Goal: Register for event/course

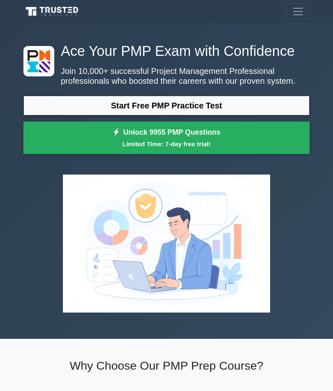
click at [235, 115] on link "Start Free PMP Practice Test" at bounding box center [166, 106] width 286 height 20
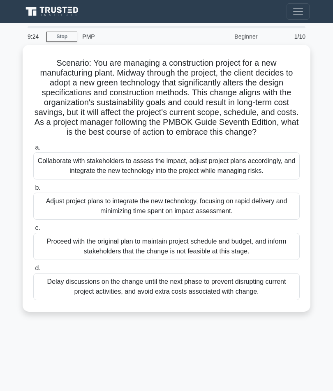
click at [259, 179] on div "Collaborate with stakeholders to assess the impact, adjust project plans accord…" at bounding box center [166, 165] width 266 height 27
click at [33, 150] on input "a. Collaborate with stakeholders to assess the impact, adjust project plans acc…" at bounding box center [33, 147] width 0 height 5
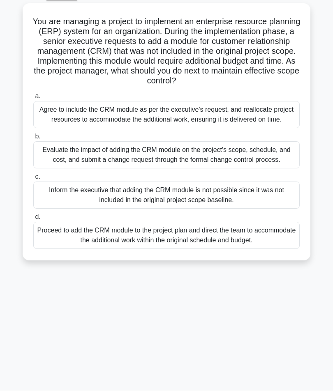
scroll to position [49, 0]
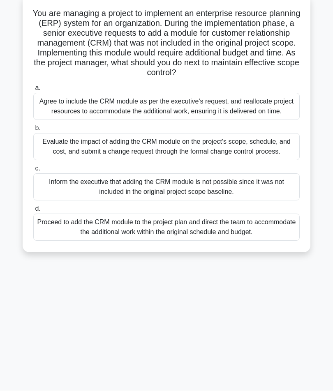
click at [187, 120] on div "Agree to include the CRM module as per the executive's request, and reallocate …" at bounding box center [166, 106] width 266 height 27
click at [33, 91] on input "a. Agree to include the CRM module as per the executive's request, and realloca…" at bounding box center [33, 88] width 0 height 5
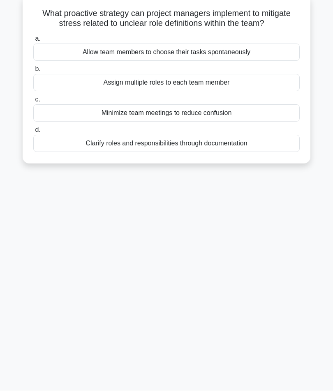
click at [247, 152] on div "Clarify roles and responsibilities through documentation" at bounding box center [166, 143] width 266 height 17
click at [33, 133] on input "d. Clarify roles and responsibilities through documentation" at bounding box center [33, 130] width 0 height 5
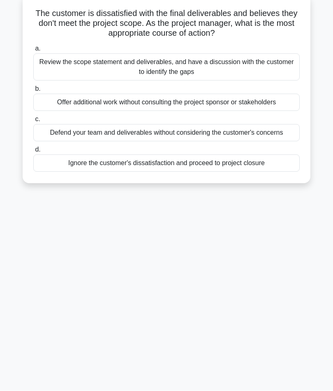
click at [246, 71] on div "Review the scope statement and deliverables, and have a discussion with the cus…" at bounding box center [166, 67] width 266 height 27
click at [33, 52] on input "a. Review the scope statement and deliverables, and have a discussion with the …" at bounding box center [33, 48] width 0 height 5
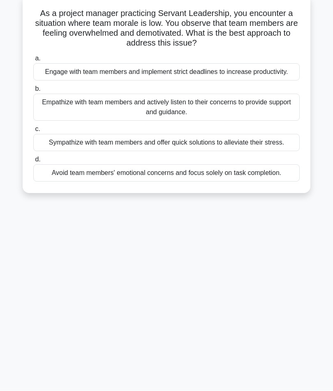
click at [264, 152] on div "Sympathize with team members and offer quick solutions to alleviate their stres…" at bounding box center [166, 142] width 266 height 17
click at [33, 132] on input "c. Sympathize with team members and offer quick solutions to alleviate their st…" at bounding box center [33, 129] width 0 height 5
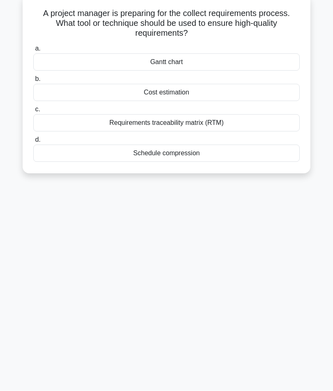
click at [207, 90] on div "Cost estimation" at bounding box center [166, 92] width 266 height 17
click at [33, 82] on input "b. Cost estimation" at bounding box center [33, 79] width 0 height 5
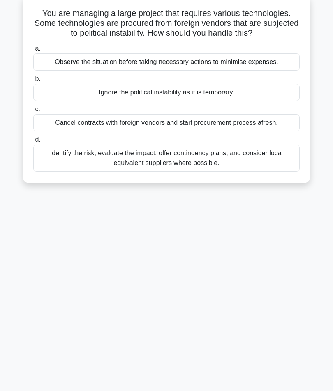
click at [260, 171] on div "Identify the risk, evaluate the impact, offer contingency plans, and consider l…" at bounding box center [166, 158] width 266 height 27
click at [33, 143] on input "d. Identify the risk, evaluate the impact, offer contingency plans, and conside…" at bounding box center [33, 140] width 0 height 5
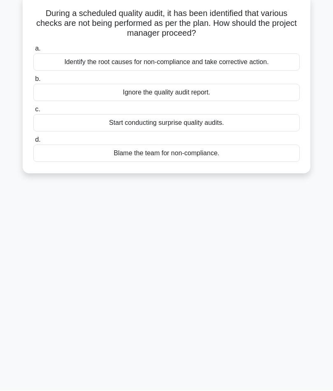
click at [256, 66] on div "Identify the root causes for non-compliance and take corrective action." at bounding box center [166, 62] width 266 height 17
click at [33, 52] on input "a. Identify the root causes for non-compliance and take corrective action." at bounding box center [33, 48] width 0 height 5
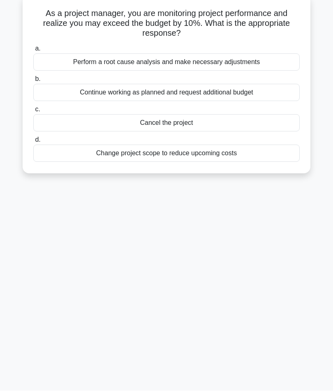
click at [250, 63] on div "Perform a root cause analysis and make necessary adjustments" at bounding box center [166, 62] width 266 height 17
click at [33, 52] on input "a. Perform a root cause analysis and make necessary adjustments" at bounding box center [33, 48] width 0 height 5
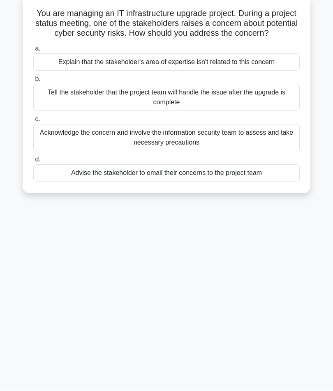
click at [256, 149] on div "Acknowledge the concern and involve the information security team to assess and…" at bounding box center [166, 137] width 266 height 27
click at [33, 122] on input "c. Acknowledge the concern and involve the information security team to assess …" at bounding box center [33, 119] width 0 height 5
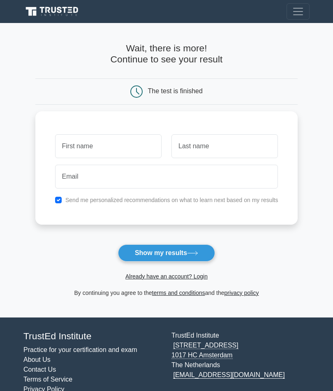
click at [190, 252] on icon at bounding box center [192, 253] width 11 height 5
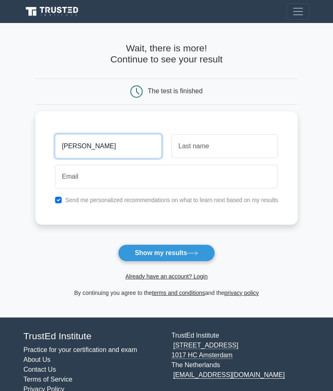
type input "[PERSON_NAME]"
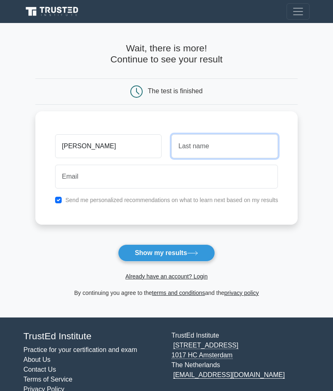
click at [216, 150] on input "text" at bounding box center [224, 146] width 106 height 24
type input "Newman"
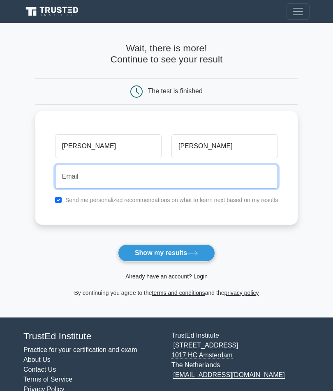
click at [187, 179] on input "email" at bounding box center [166, 177] width 223 height 24
type input "judyonhhi@gmail.com"
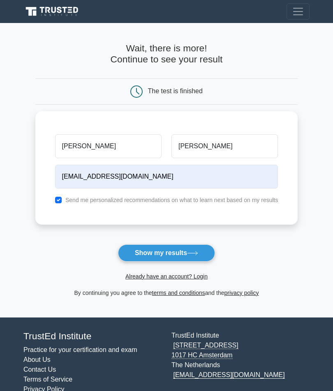
click at [179, 258] on button "Show my results" at bounding box center [166, 252] width 97 height 17
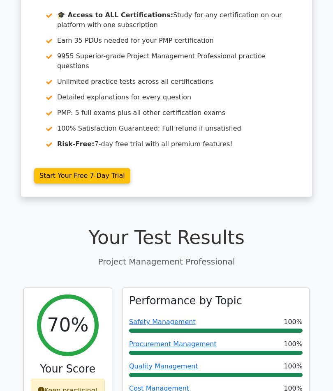
scroll to position [70, 0]
click at [108, 169] on link "Start Your Free 7-Day Trial" at bounding box center [82, 176] width 96 height 16
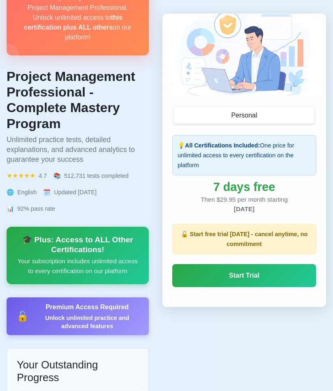
scroll to position [126, 0]
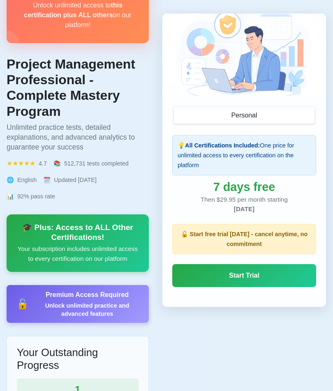
click at [296, 276] on link "Start Trial" at bounding box center [244, 275] width 144 height 23
